Goal: Transaction & Acquisition: Purchase product/service

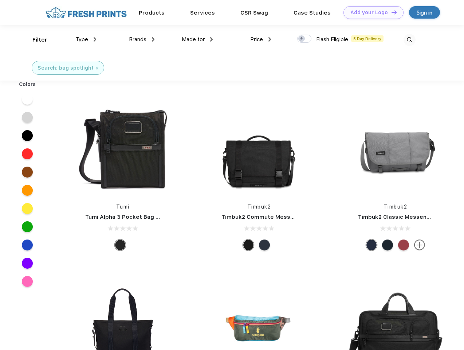
scroll to position [0, 0]
click at [371, 12] on link "Add your Logo Design Tool" at bounding box center [373, 12] width 60 height 13
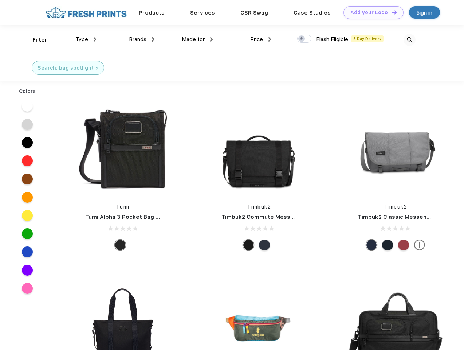
click at [0, 0] on div "Design Tool" at bounding box center [0, 0] width 0 height 0
click at [391, 12] on link "Add your Logo Design Tool" at bounding box center [373, 12] width 60 height 13
click at [35, 40] on div "Filter" at bounding box center [39, 40] width 15 height 8
click at [86, 39] on span "Type" at bounding box center [81, 39] width 13 height 7
click at [142, 39] on span "Brands" at bounding box center [137, 39] width 17 height 7
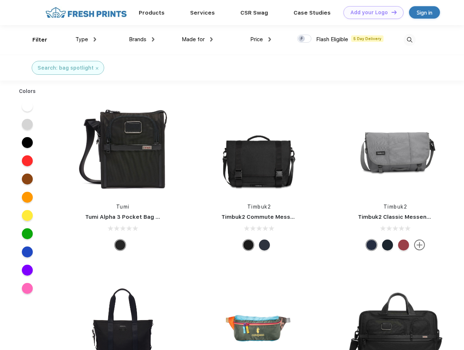
click at [197, 39] on span "Made for" at bounding box center [193, 39] width 23 height 7
click at [261, 39] on span "Price" at bounding box center [256, 39] width 13 height 7
click at [304, 39] on div at bounding box center [304, 39] width 14 height 8
click at [302, 39] on input "checkbox" at bounding box center [299, 36] width 5 height 5
click at [409, 40] on img at bounding box center [409, 40] width 12 height 12
